Goal: Use online tool/utility: Utilize a website feature to perform a specific function

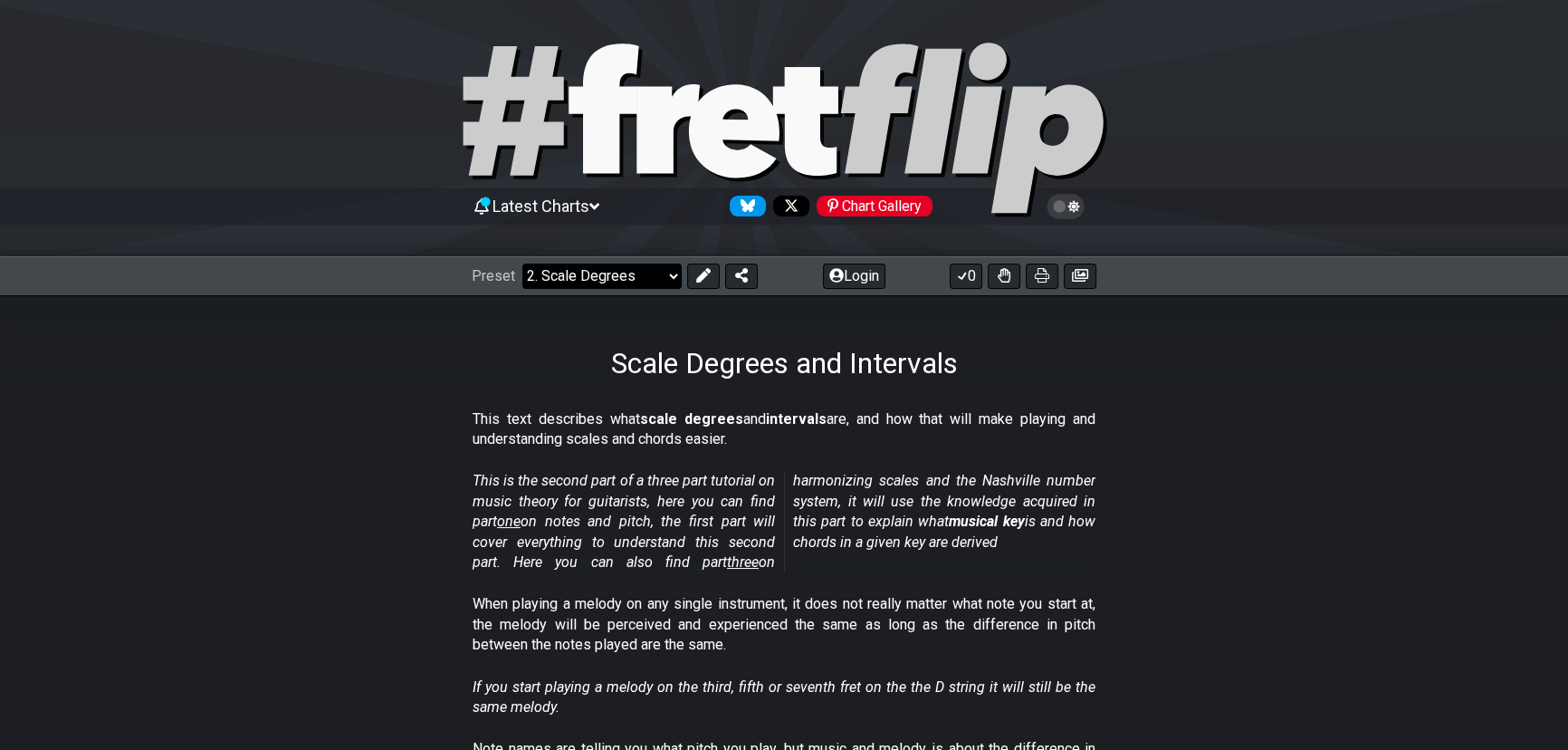
click at [668, 271] on select "Welcome to #fretflip! Initial Preset Custom Preset Minor Pentatonic Major Penta…" at bounding box center [602, 276] width 160 height 26
click at [523, 263] on select "Welcome to #fretflip! Initial Preset Custom Preset Minor Pentatonic Major Penta…" at bounding box center [602, 276] width 160 height 26
select select "/welcome"
select select "C"
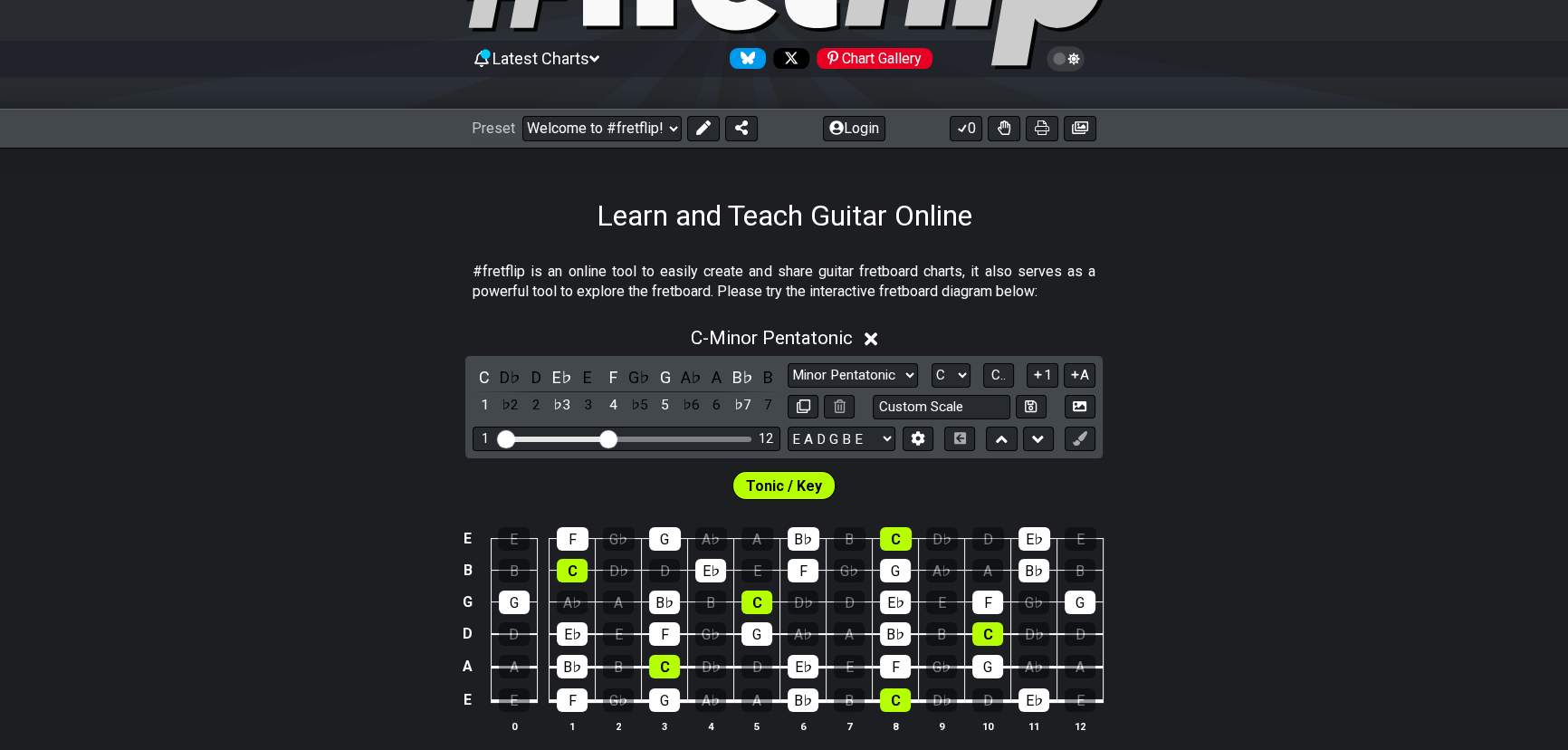
scroll to position [164, 0]
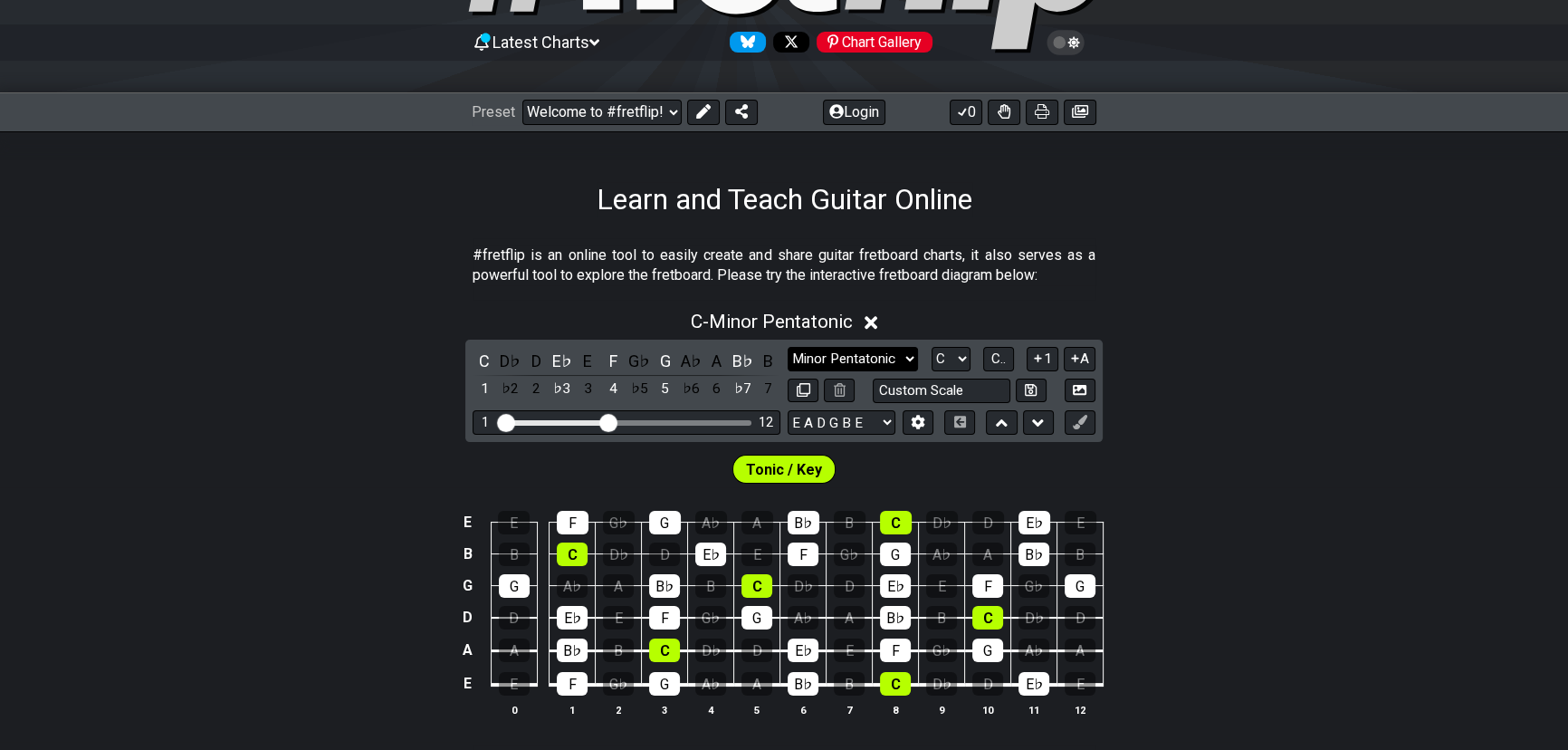
click at [877, 355] on select "Minor Pentatonic Click to edit Minor Pentatonic Major Pentatonic Minor Blues Ma…" at bounding box center [853, 358] width 130 height 25
select select "Dorian"
click at [788, 347] on select "Minor Pentatonic Click to edit Minor Pentatonic Major Pentatonic Minor Blues Ma…" at bounding box center [853, 358] width 130 height 25
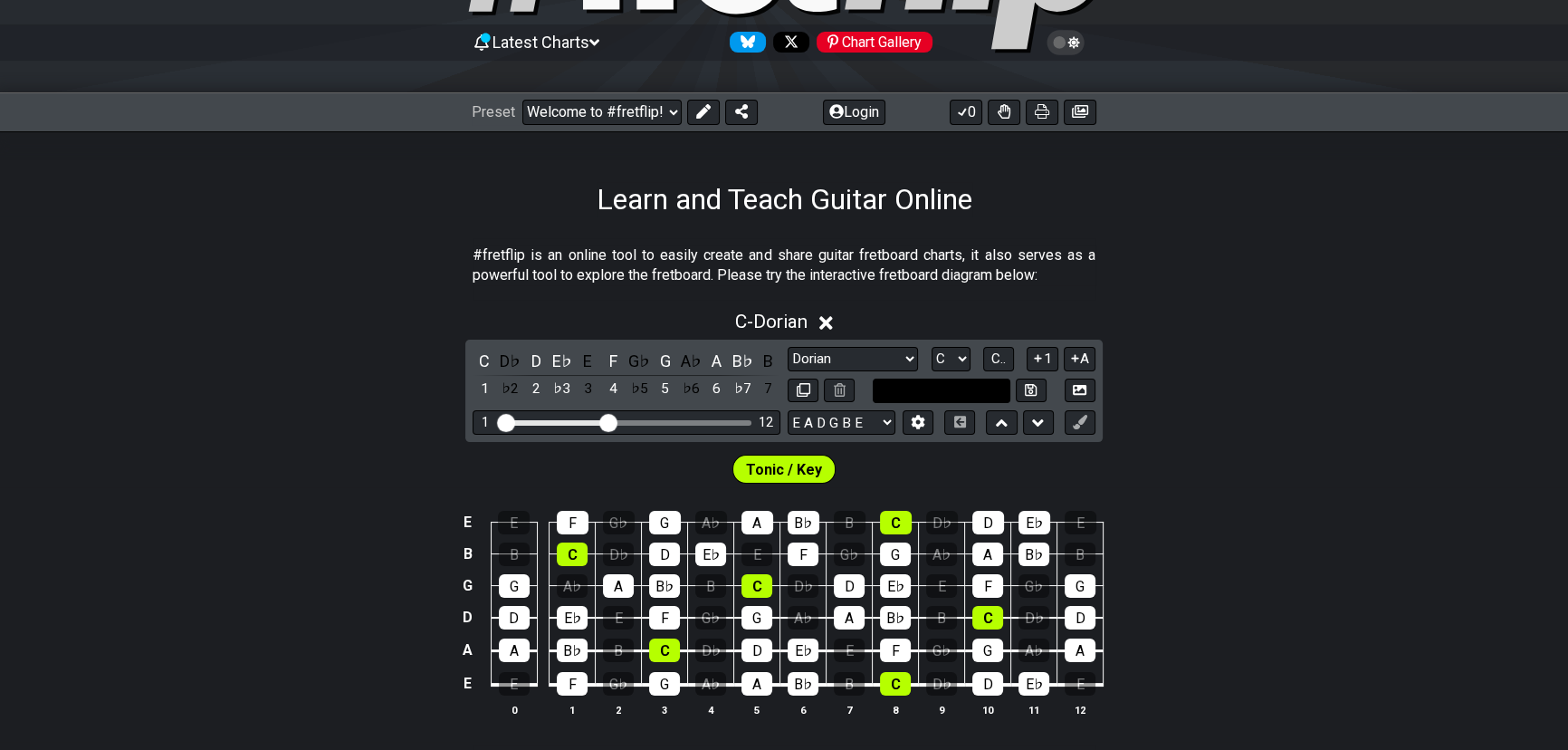
click at [969, 389] on input "text" at bounding box center [942, 391] width 138 height 25
type input "Custom Scale"
click at [1159, 281] on section "#fretflip is an online tool to easily create and share guitar fretboard charts,…" at bounding box center [784, 270] width 1568 height 62
click at [1004, 355] on span "C.." at bounding box center [999, 358] width 15 height 17
